Goal: Task Accomplishment & Management: Complete application form

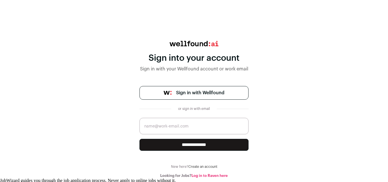
click at [188, 93] on span "Sign in with Wellfound" at bounding box center [200, 93] width 48 height 7
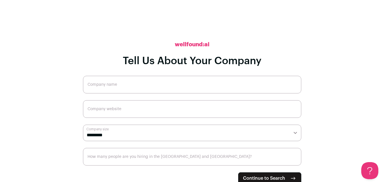
click at [165, 84] on input "Company name" at bounding box center [192, 85] width 218 height 18
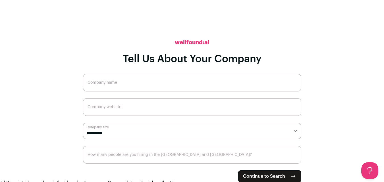
scroll to position [2, 0]
click at [103, 135] on select "**********" at bounding box center [192, 130] width 218 height 16
select select "*"
click at [83, 122] on select "**********" at bounding box center [192, 130] width 218 height 16
click at [250, 171] on button "Continue to Search" at bounding box center [269, 176] width 63 height 12
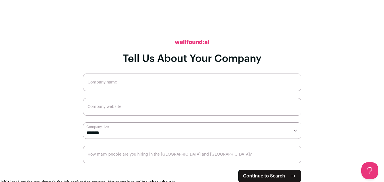
click at [223, 79] on input "Company name" at bounding box center [192, 83] width 218 height 18
click at [123, 83] on input "Company name" at bounding box center [192, 83] width 218 height 18
click at [124, 81] on input "Company name" at bounding box center [192, 83] width 218 height 18
click at [124, 82] on input "Company name" at bounding box center [192, 83] width 218 height 18
type input "Airbnb"
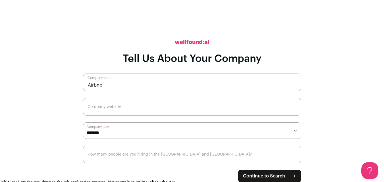
click at [101, 107] on input "Company website" at bounding box center [192, 107] width 218 height 18
paste input "https://www.airbnb.com/"
type input "https://www.airbnb.com/"
click at [189, 157] on input "How many people are you hiring in the US and Canada?" at bounding box center [192, 155] width 218 height 18
